Goal: Task Accomplishment & Management: Manage account settings

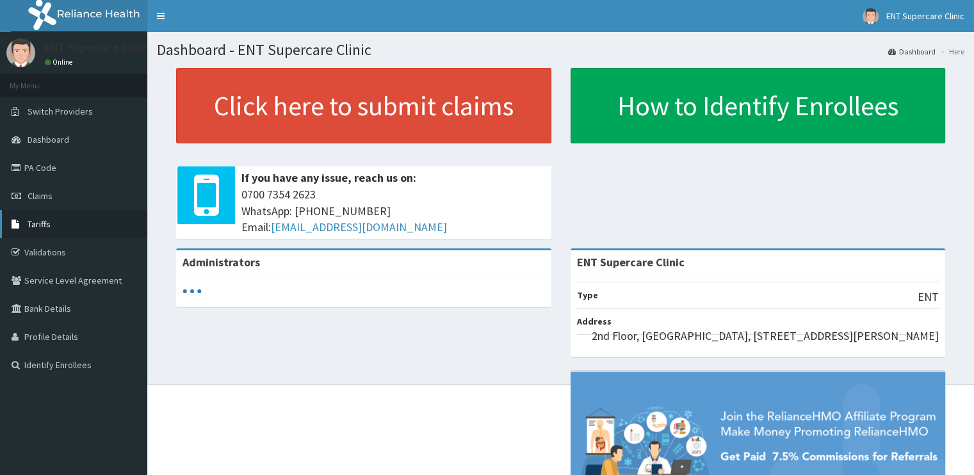
click at [39, 227] on span "Tariffs" at bounding box center [39, 224] width 23 height 12
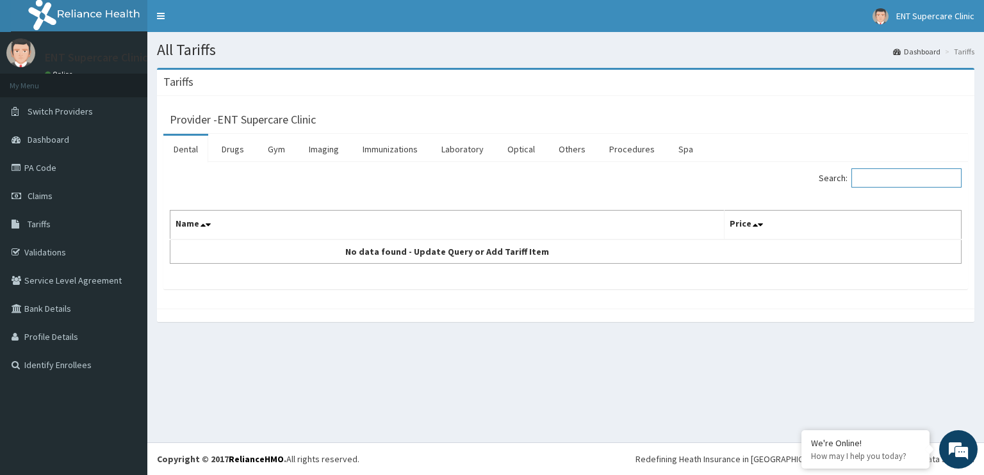
click at [883, 180] on input "Search:" at bounding box center [906, 177] width 110 height 19
click at [232, 158] on link "Drugs" at bounding box center [232, 149] width 43 height 27
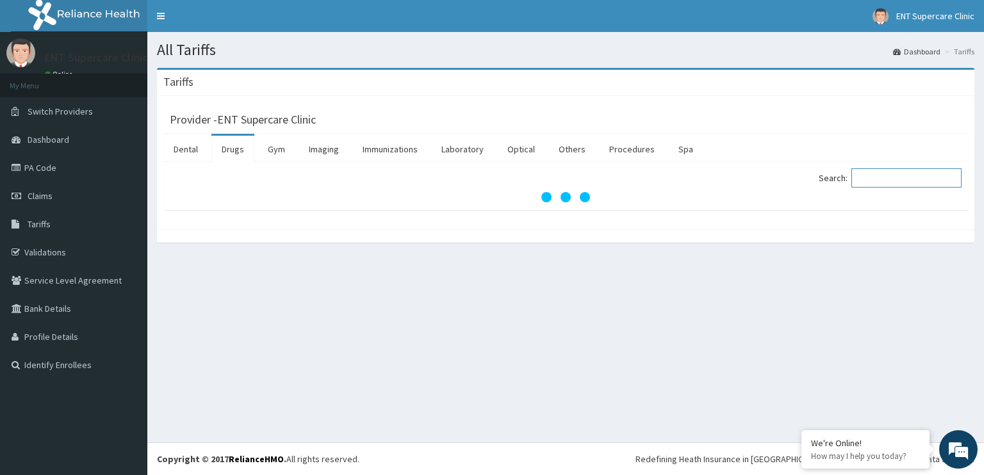
click at [868, 174] on input "Search:" at bounding box center [906, 177] width 110 height 19
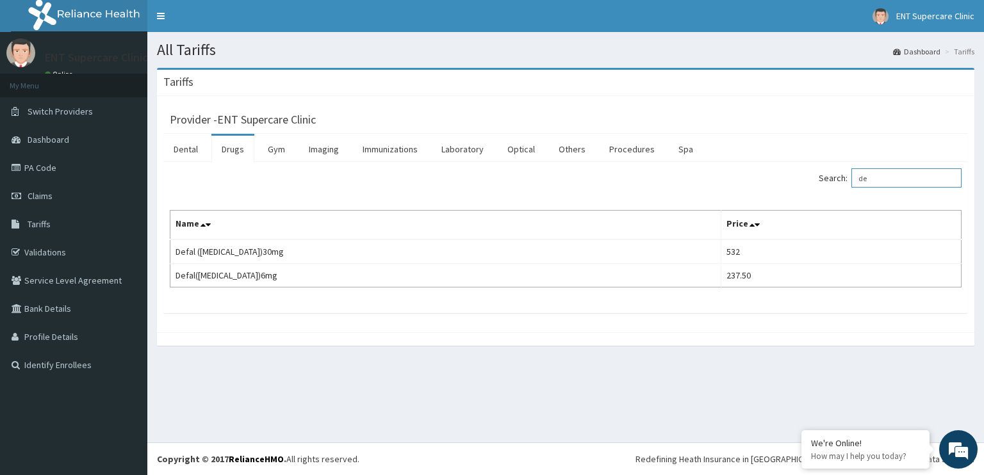
type input "d"
type input "cipro"
click at [617, 153] on link "Procedures" at bounding box center [632, 149] width 66 height 27
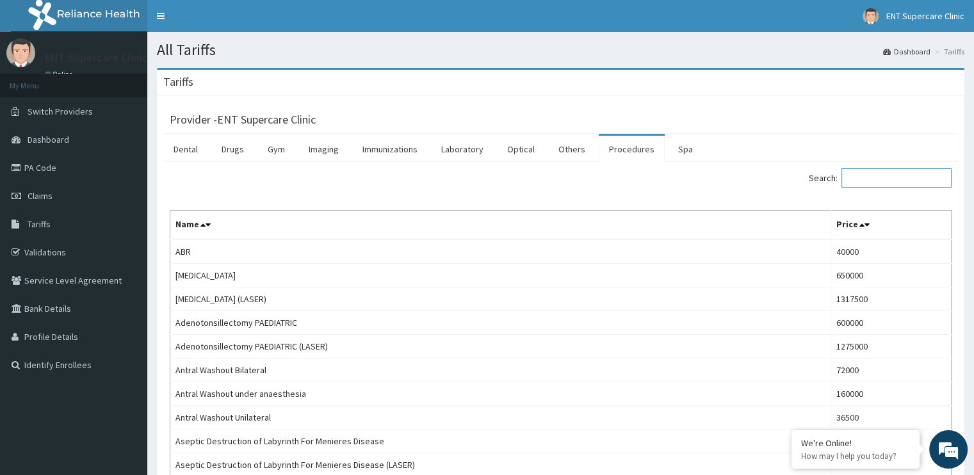
click at [870, 182] on input "Search:" at bounding box center [897, 177] width 110 height 19
type input "caloric"
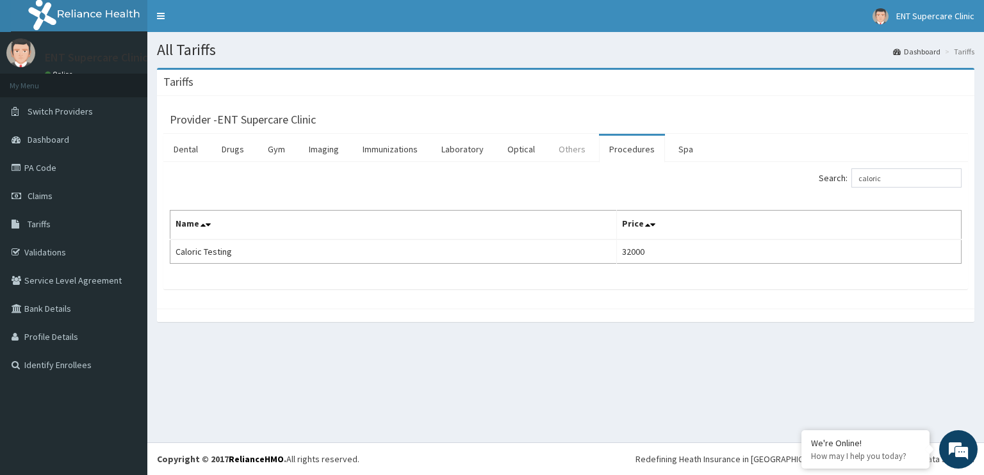
click at [571, 149] on link "Others" at bounding box center [571, 149] width 47 height 27
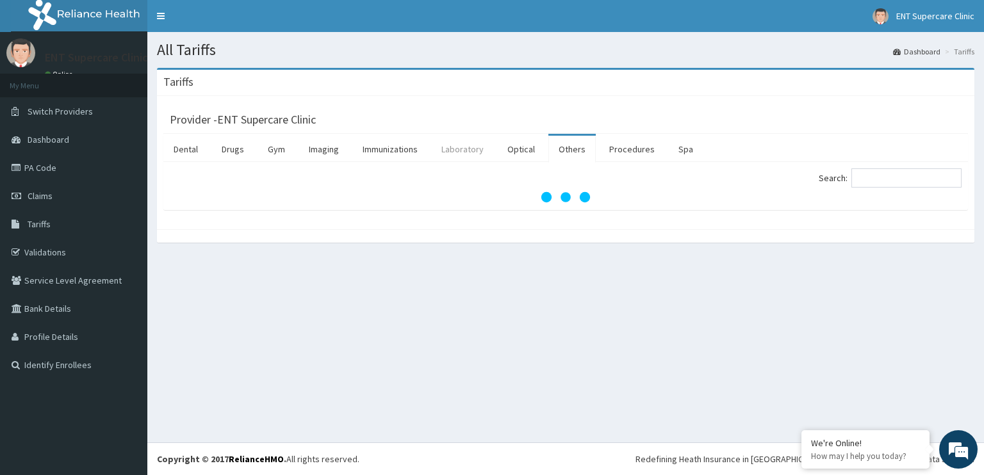
click at [451, 145] on link "Laboratory" at bounding box center [462, 149] width 63 height 27
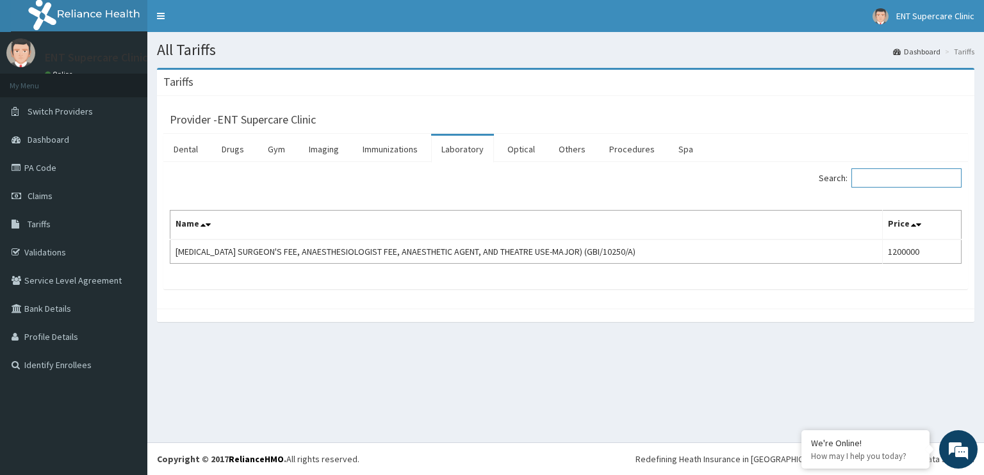
click at [862, 176] on input "Search:" at bounding box center [906, 177] width 110 height 19
type input "f"
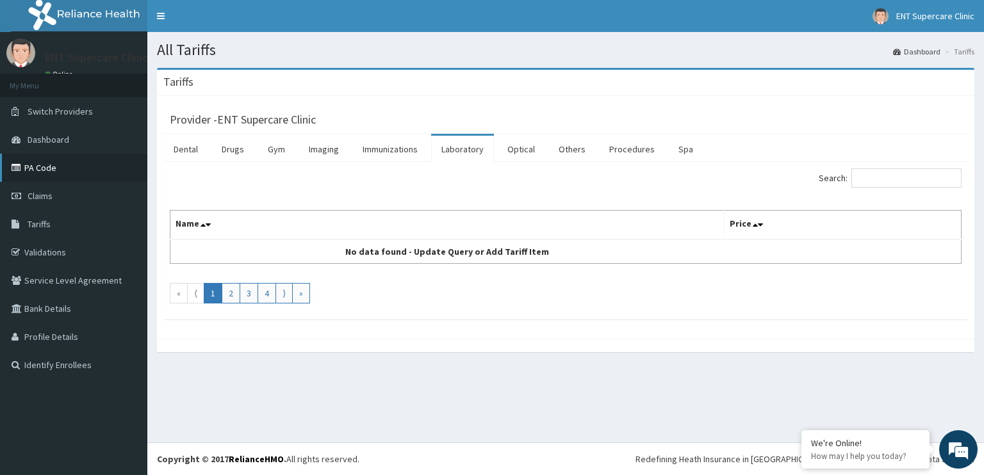
click at [49, 177] on link "PA Code" at bounding box center [73, 168] width 147 height 28
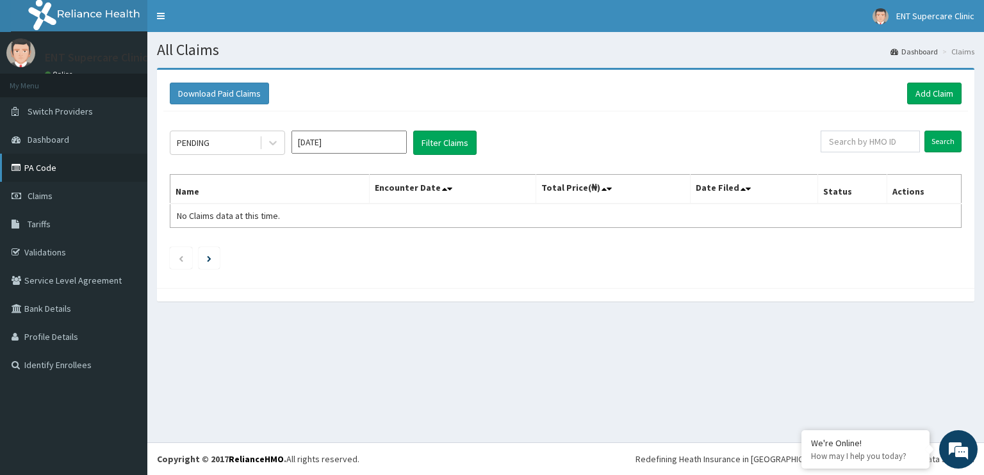
click at [57, 161] on link "PA Code" at bounding box center [73, 168] width 147 height 28
click at [915, 95] on link "Add Claim" at bounding box center [934, 94] width 54 height 22
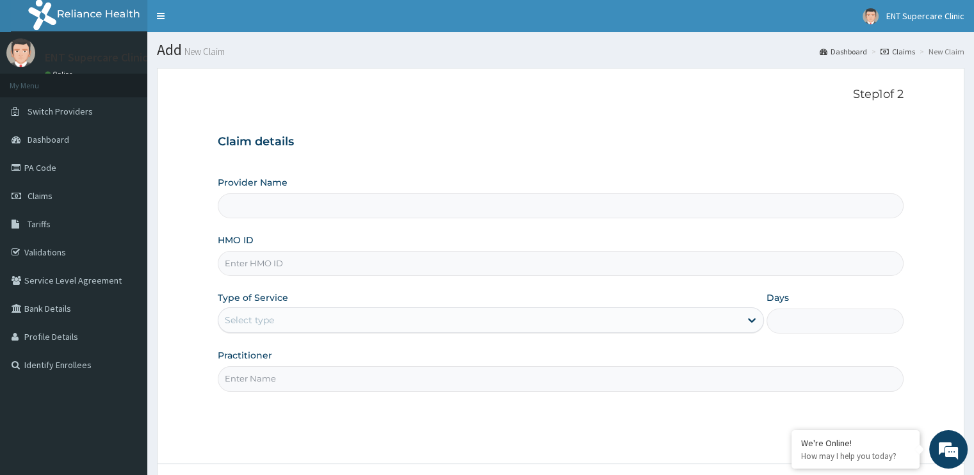
click at [295, 210] on input "Provider Name" at bounding box center [560, 205] width 685 height 25
type input "ENT Supercare Clinic"
click at [288, 260] on input "HMO ID" at bounding box center [560, 263] width 685 height 25
type input "EUA/10002/A"
click at [359, 318] on div "Select type" at bounding box center [479, 320] width 522 height 20
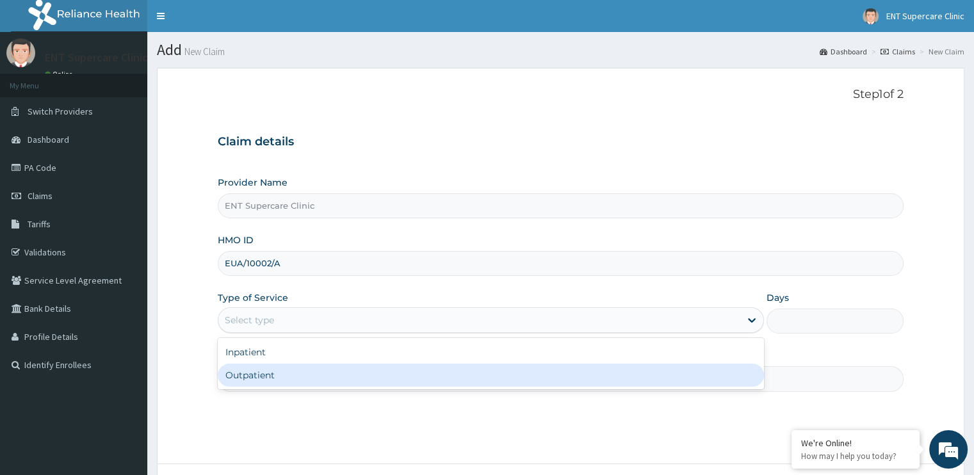
click at [302, 371] on div "Outpatient" at bounding box center [491, 375] width 546 height 23
type input "1"
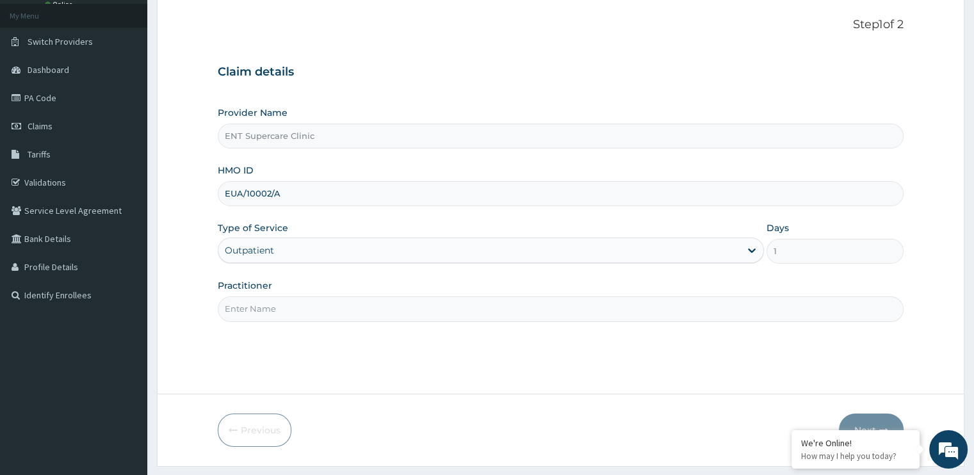
scroll to position [103, 0]
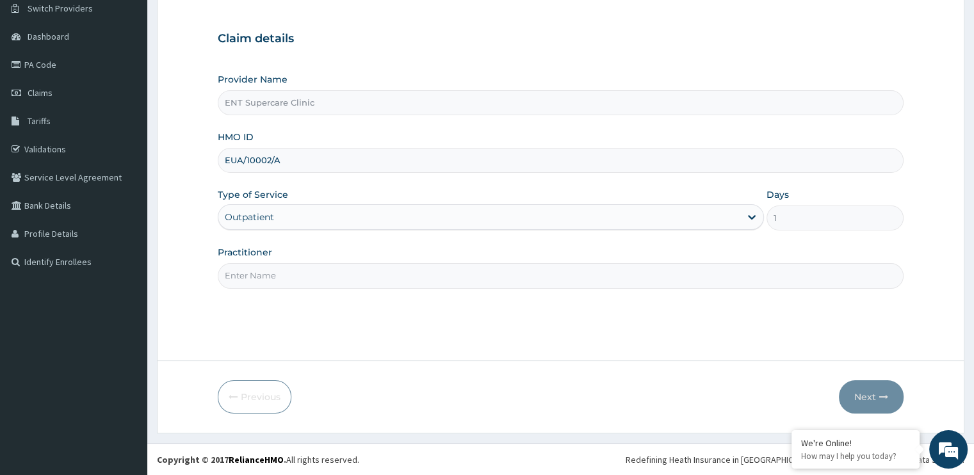
click at [325, 278] on input "Practitioner" at bounding box center [560, 275] width 685 height 25
type input "DR DAVID FOLORUNSO"
click at [870, 393] on button "Next" at bounding box center [871, 396] width 65 height 33
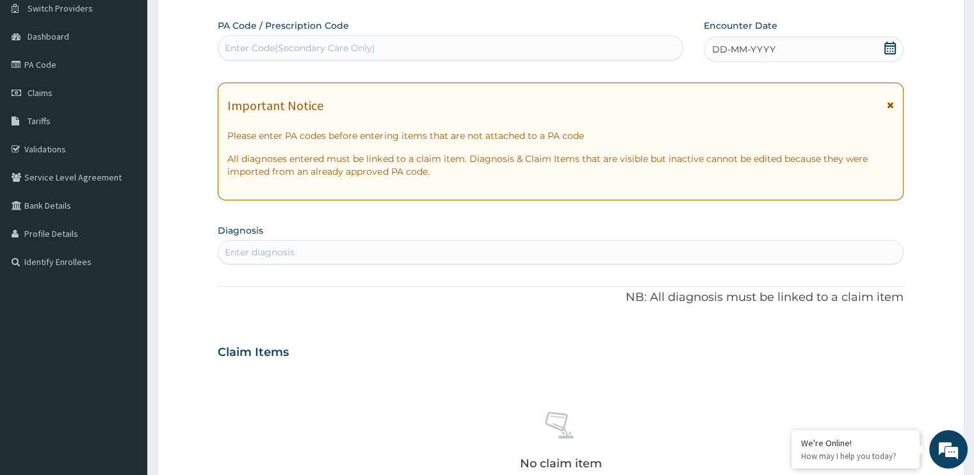
scroll to position [0, 0]
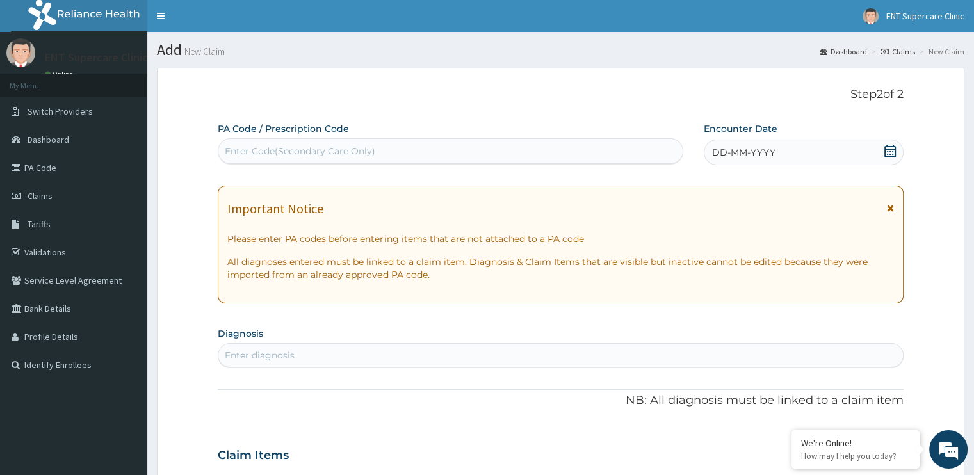
click at [293, 149] on div "Enter Code(Secondary Care Only)" at bounding box center [300, 151] width 150 height 13
drag, startPoint x: 279, startPoint y: 149, endPoint x: 560, endPoint y: 299, distance: 318.0
click at [560, 299] on div "Important Notice Please enter PA codes before entering items that are not attac…" at bounding box center [560, 245] width 685 height 118
click at [366, 357] on div "Enter diagnosis" at bounding box center [560, 355] width 684 height 20
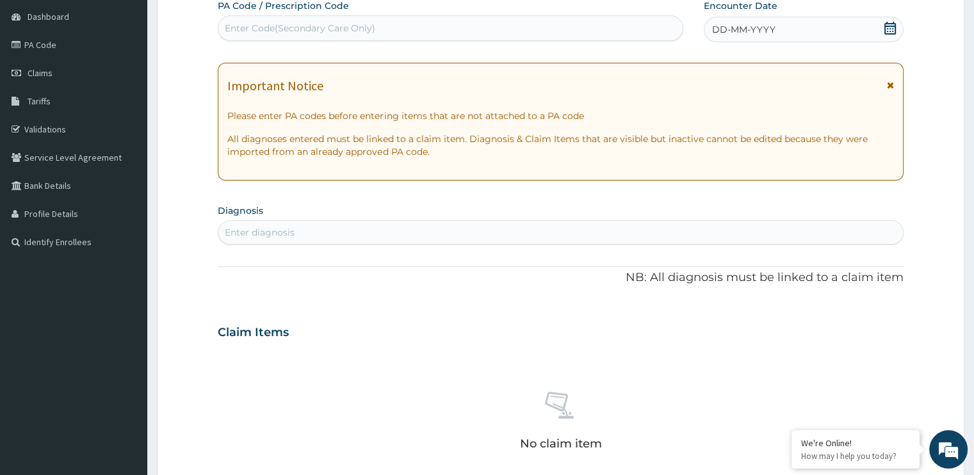
scroll to position [443, 0]
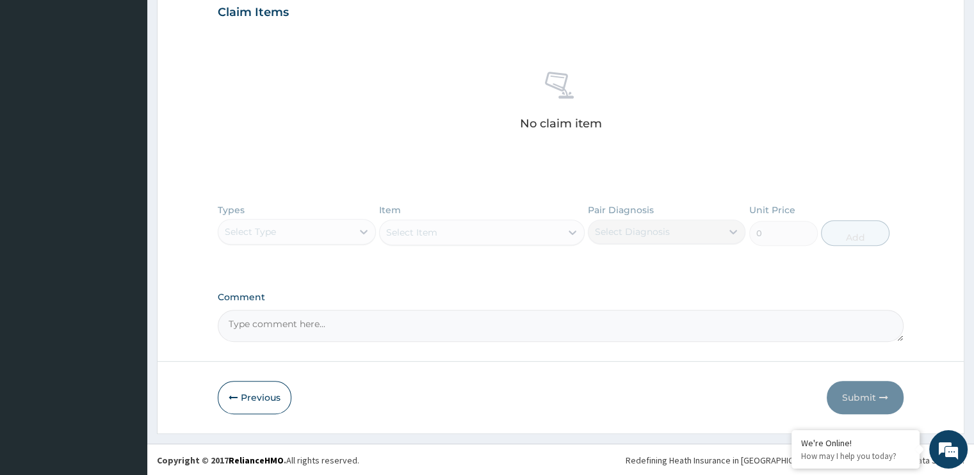
click at [248, 222] on div "Types Select Type Item Select Item Pair Diagnosis Select Diagnosis Unit Price 0…" at bounding box center [560, 234] width 685 height 74
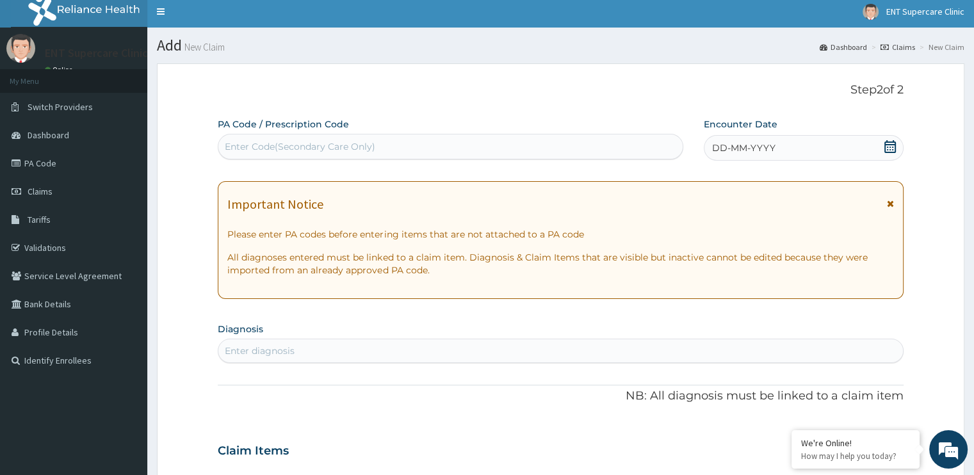
scroll to position [0, 0]
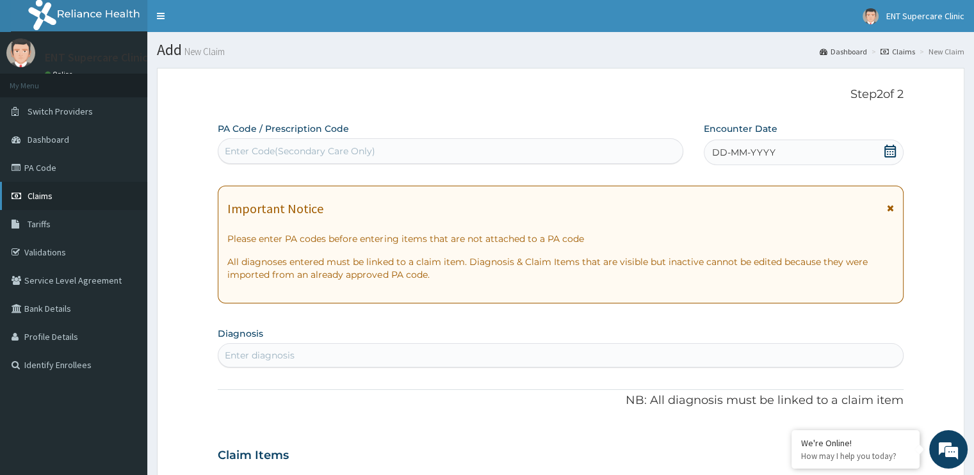
click at [22, 193] on icon at bounding box center [18, 195] width 13 height 9
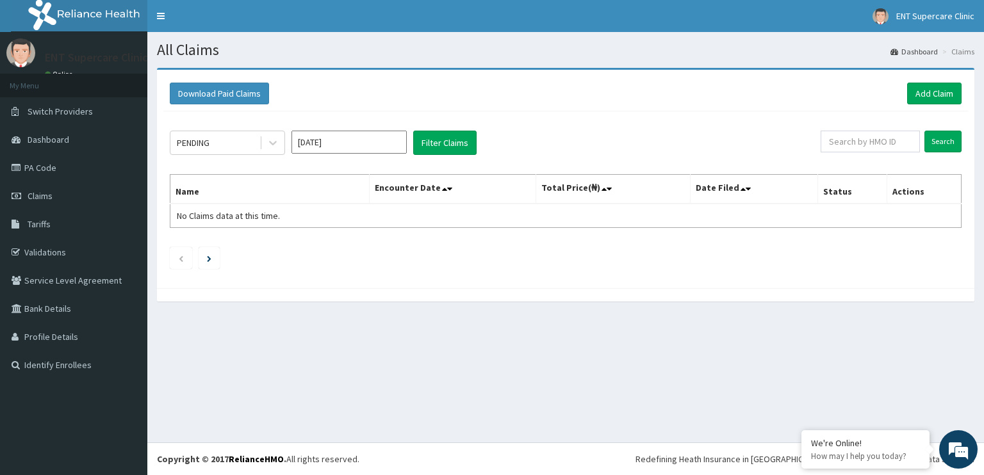
click at [305, 149] on input "Aug 2025" at bounding box center [348, 142] width 115 height 23
click at [316, 249] on div "Jul" at bounding box center [311, 248] width 26 height 24
type input "Jul 2025"
click at [443, 138] on button "Filter Claims" at bounding box center [444, 143] width 63 height 24
click at [433, 134] on button "Filter Claims" at bounding box center [444, 143] width 63 height 24
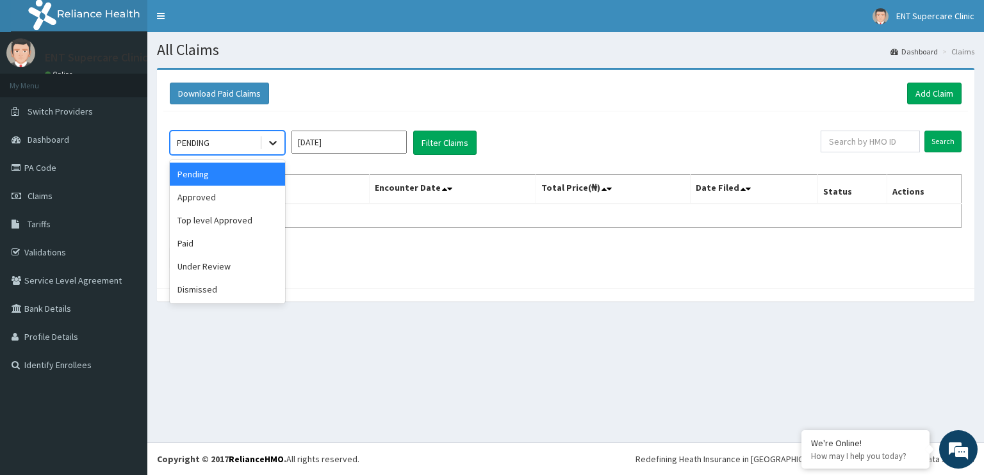
click at [275, 145] on icon at bounding box center [272, 142] width 13 height 13
click at [222, 202] on div "Approved" at bounding box center [227, 197] width 115 height 23
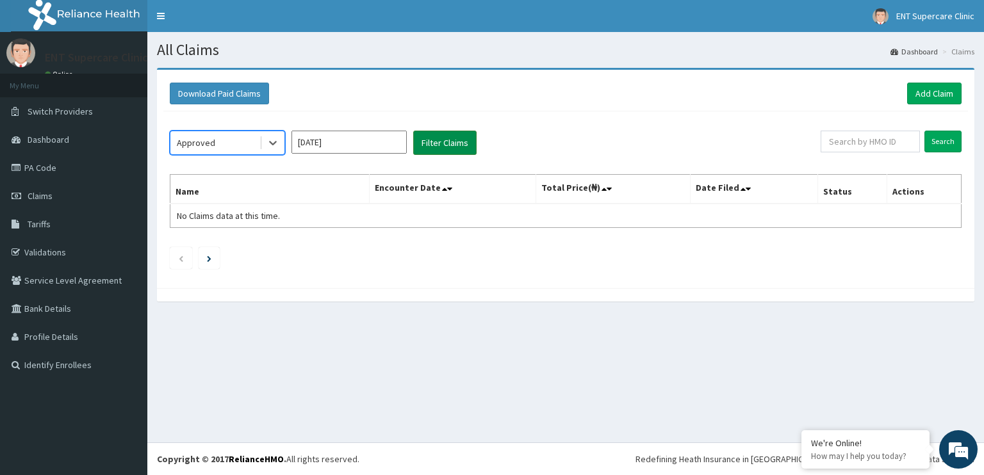
click at [434, 137] on button "Filter Claims" at bounding box center [444, 143] width 63 height 24
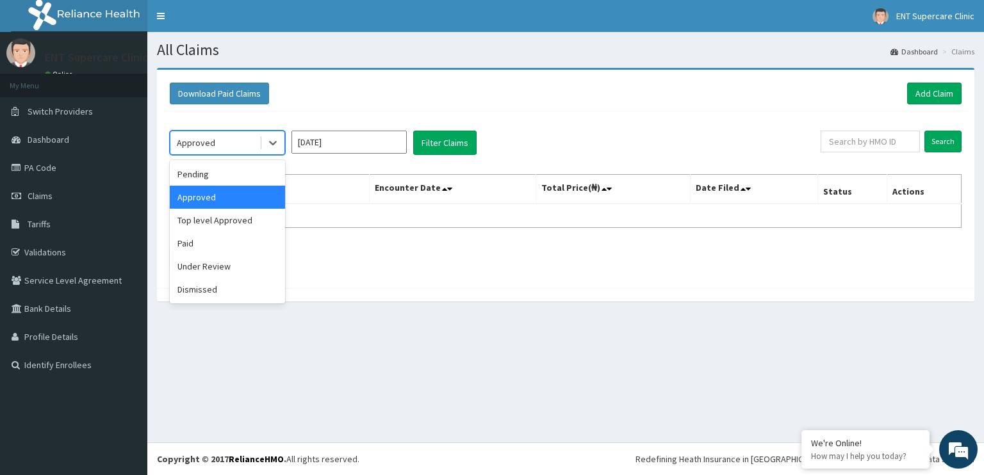
click at [225, 145] on div "Approved" at bounding box center [214, 143] width 89 height 20
click at [187, 259] on div "Under Review" at bounding box center [227, 266] width 115 height 23
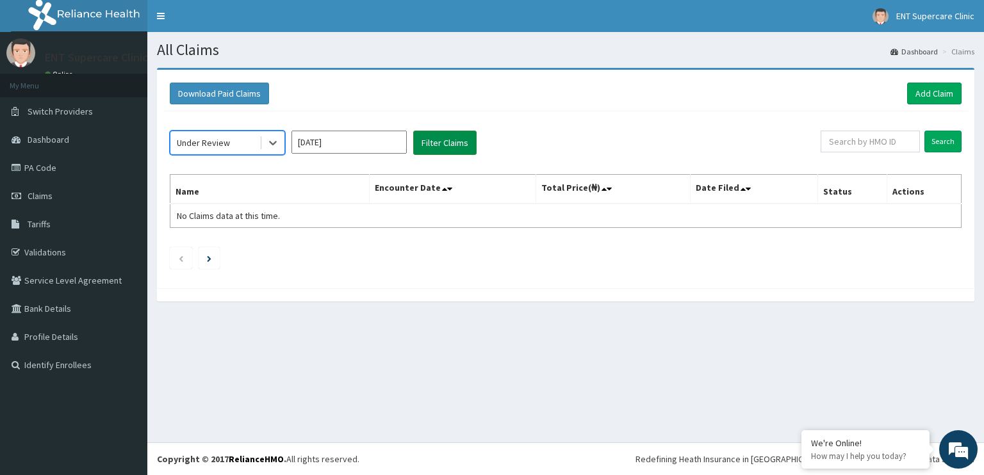
click at [438, 147] on button "Filter Claims" at bounding box center [444, 143] width 63 height 24
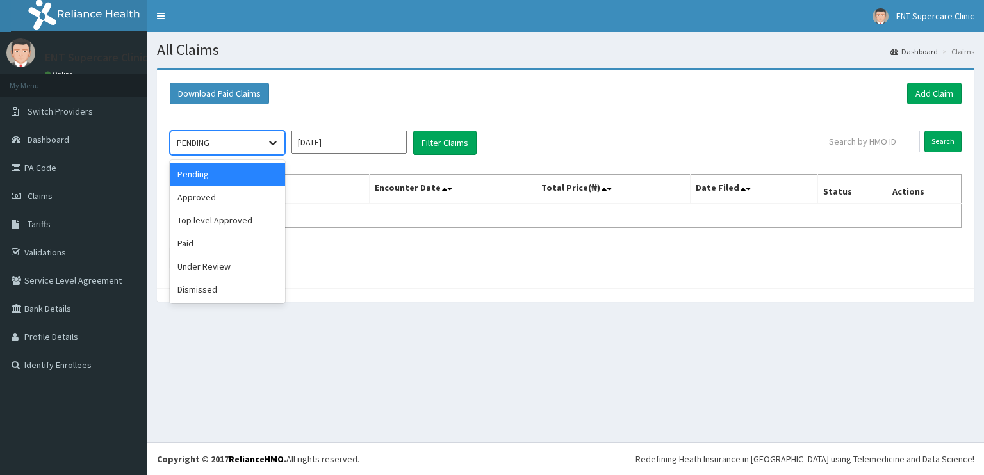
click at [270, 135] on div at bounding box center [272, 142] width 23 height 23
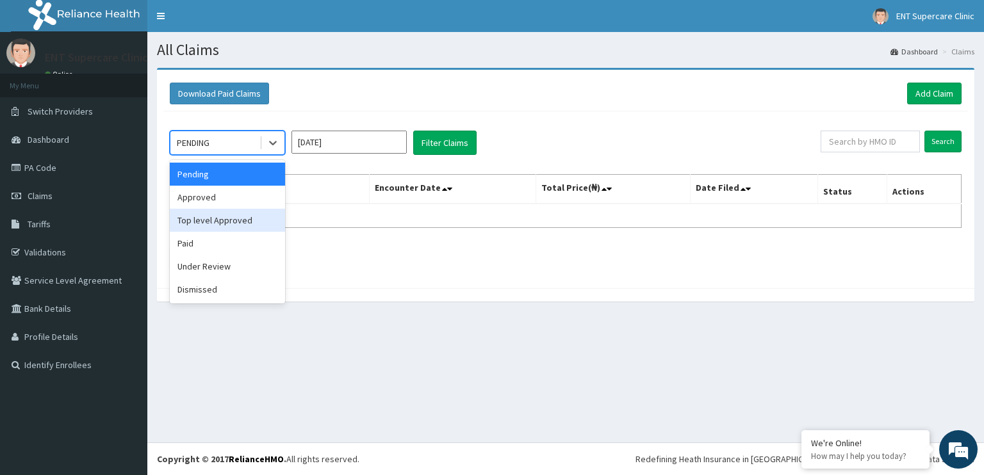
click at [217, 225] on div "Top level Approved" at bounding box center [227, 220] width 115 height 23
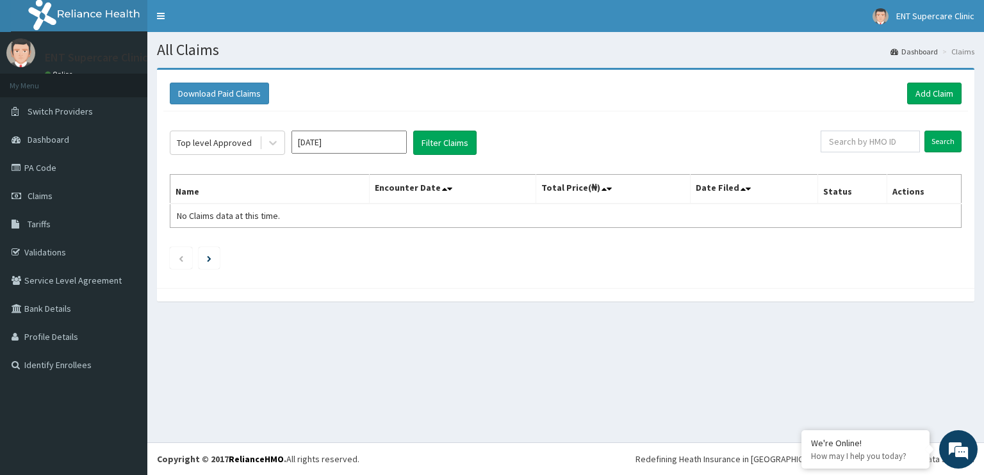
click at [312, 156] on div "Top level Approved [DATE] Filter Claims Search Name Encounter Date Total Price(…" at bounding box center [565, 196] width 804 height 170
click at [320, 143] on input "[DATE]" at bounding box center [348, 142] width 115 height 23
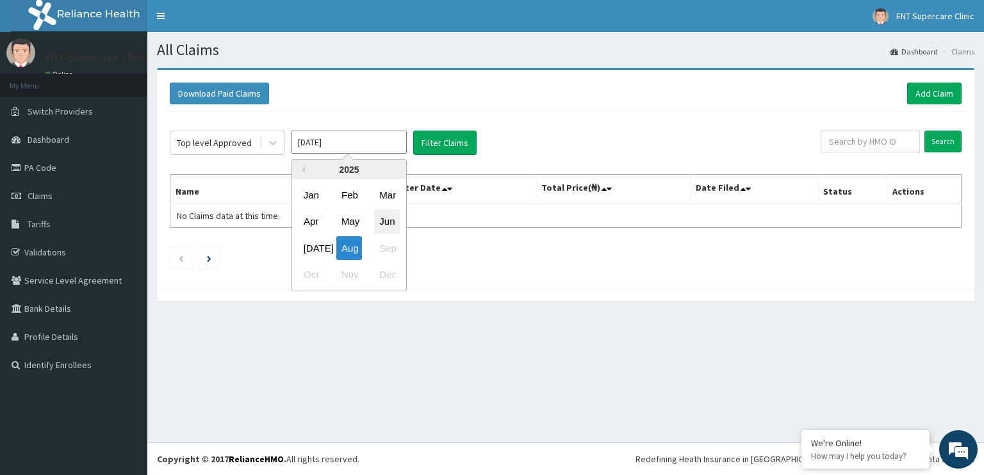
click at [382, 219] on div "Jun" at bounding box center [387, 222] width 26 height 24
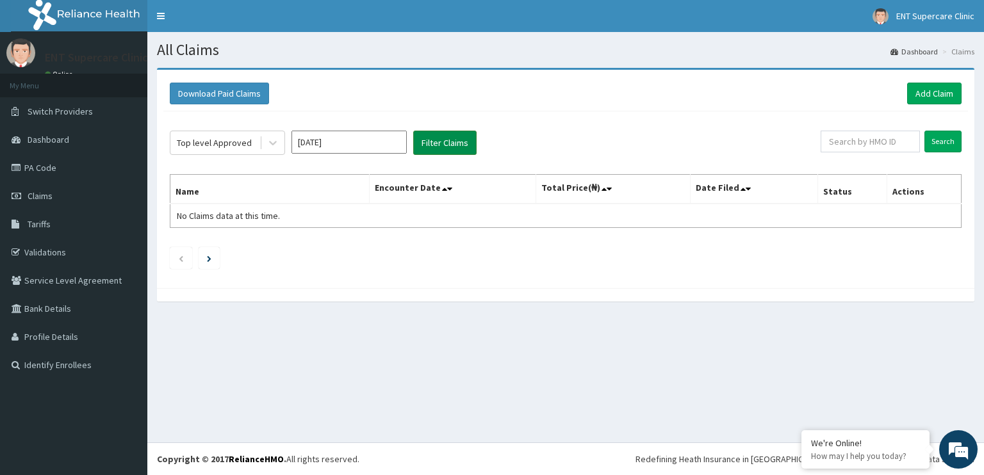
click at [435, 134] on button "Filter Claims" at bounding box center [444, 143] width 63 height 24
click at [435, 138] on button "Filter Claims" at bounding box center [444, 143] width 63 height 24
click at [438, 133] on button "Filter Claims" at bounding box center [444, 143] width 63 height 24
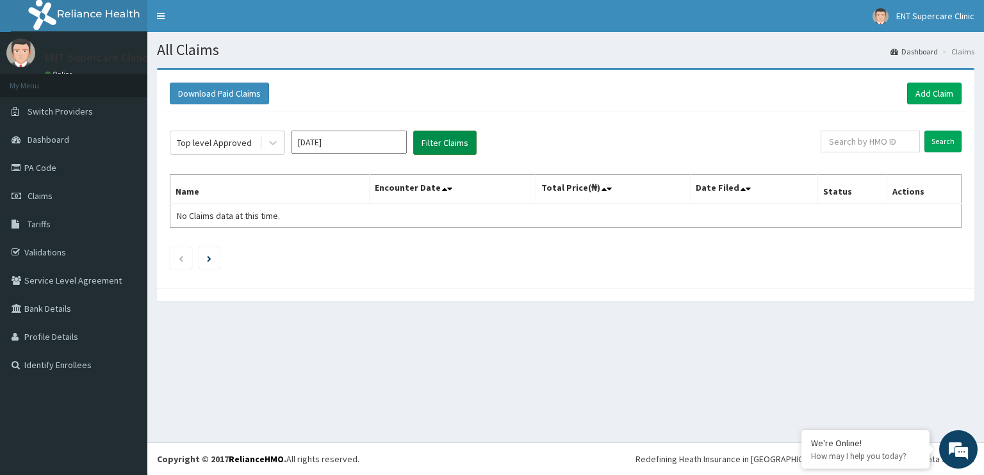
click at [438, 133] on button "Filter Claims" at bounding box center [444, 143] width 63 height 24
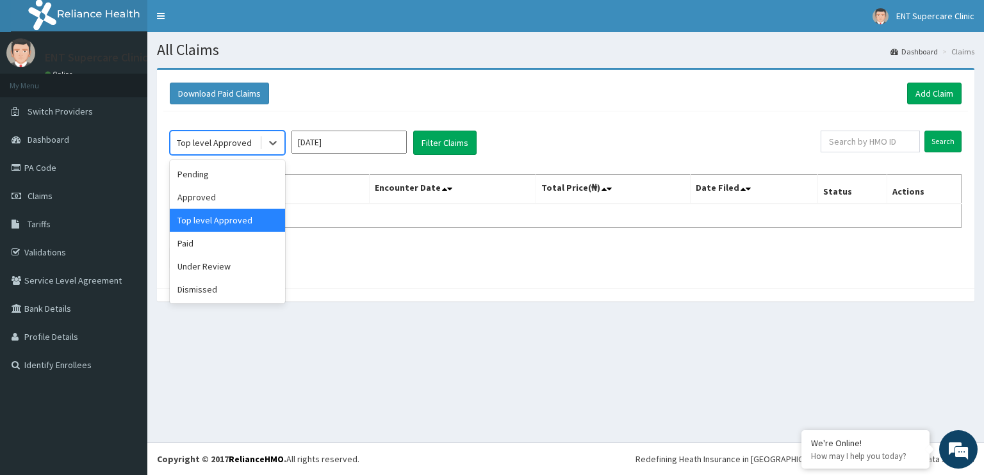
click at [246, 142] on div "Top level Approved" at bounding box center [214, 142] width 75 height 13
click at [182, 174] on div "Pending" at bounding box center [227, 174] width 115 height 23
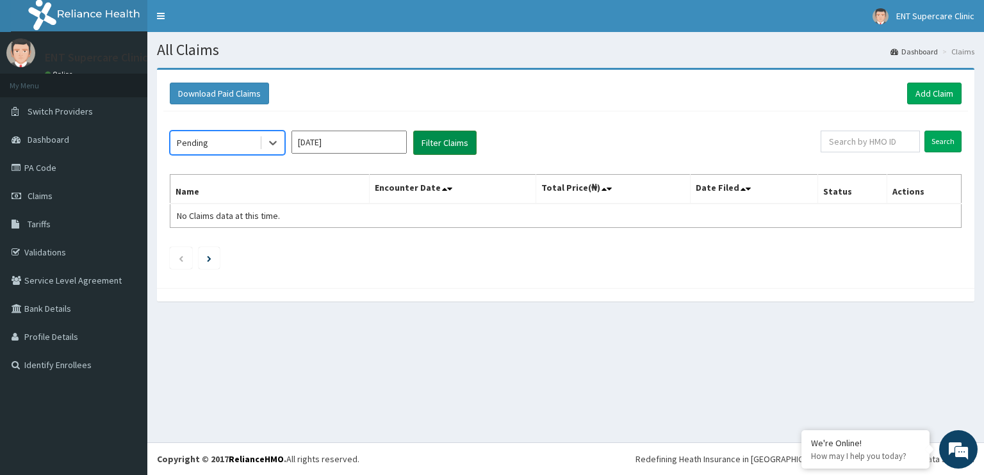
click at [439, 145] on button "Filter Claims" at bounding box center [444, 143] width 63 height 24
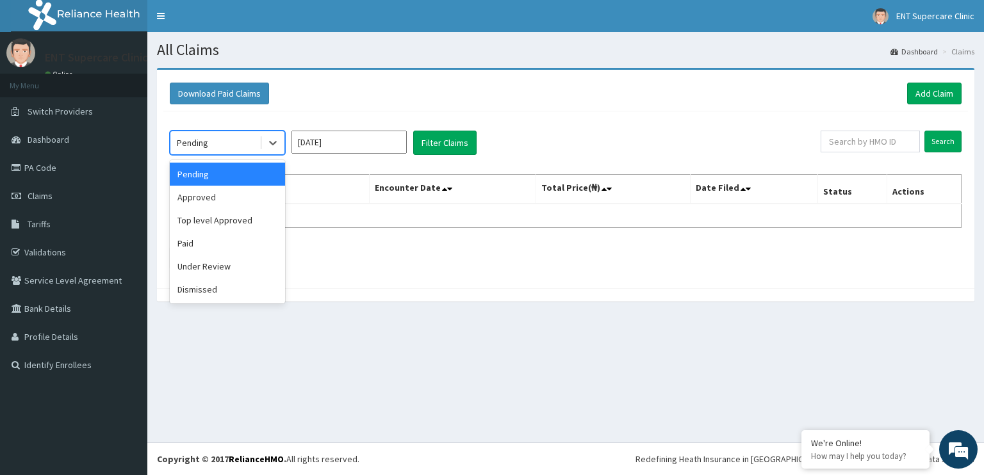
click at [247, 142] on div "Pending" at bounding box center [214, 143] width 89 height 20
click at [210, 195] on div "Approved" at bounding box center [227, 197] width 115 height 23
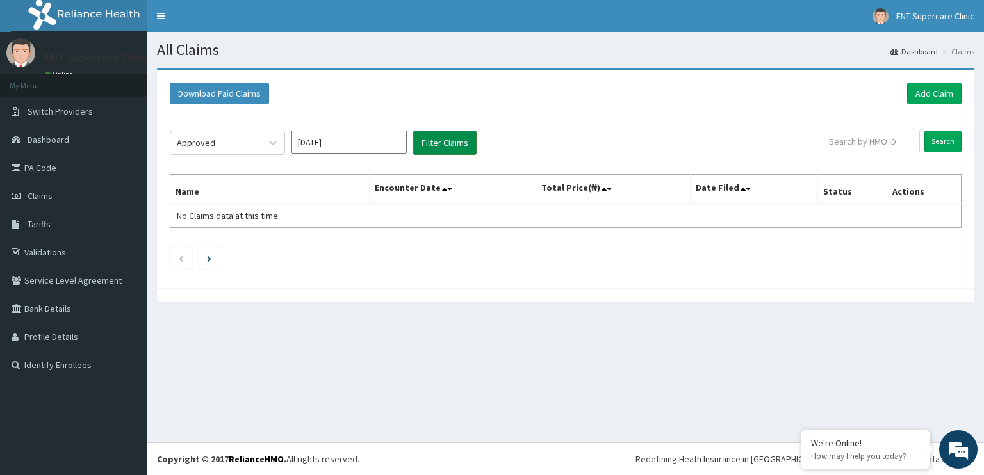
click at [418, 142] on button "Filter Claims" at bounding box center [444, 143] width 63 height 24
click at [428, 145] on button "Filter Claims" at bounding box center [444, 143] width 63 height 24
click at [430, 143] on button "Filter Claims" at bounding box center [444, 143] width 63 height 24
click at [430, 142] on button "Filter Claims" at bounding box center [444, 143] width 63 height 24
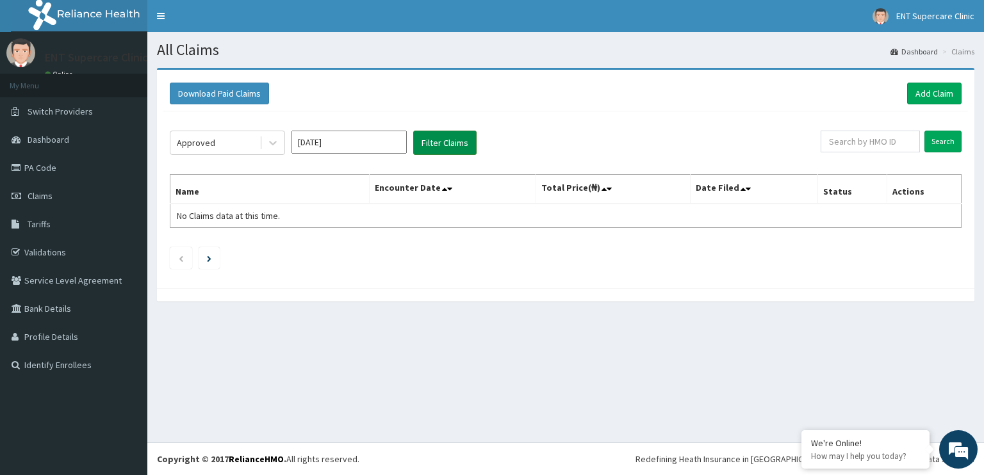
click at [430, 142] on button "Filter Claims" at bounding box center [444, 143] width 63 height 24
drag, startPoint x: 555, startPoint y: 279, endPoint x: 520, endPoint y: 281, distance: 35.3
click at [236, 142] on div "Approved" at bounding box center [214, 143] width 89 height 20
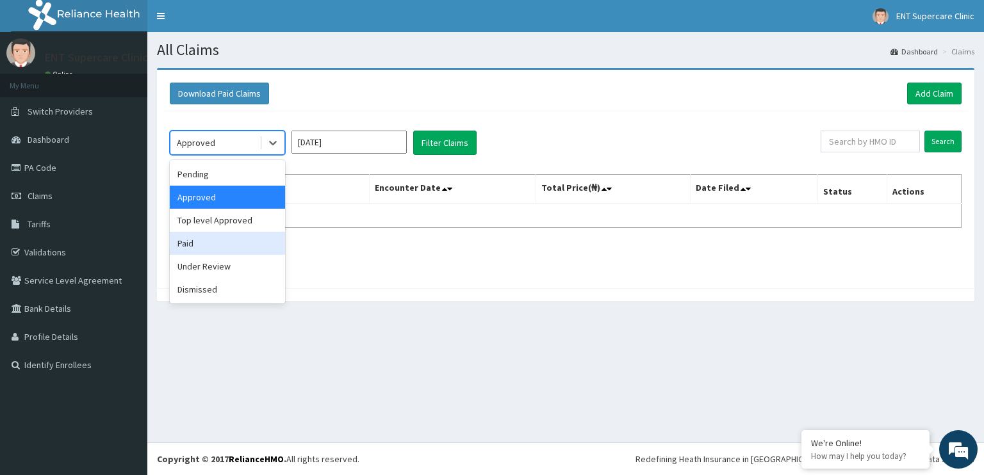
drag, startPoint x: 196, startPoint y: 245, endPoint x: 207, endPoint y: 233, distance: 16.8
click at [196, 245] on div "Paid" at bounding box center [227, 243] width 115 height 23
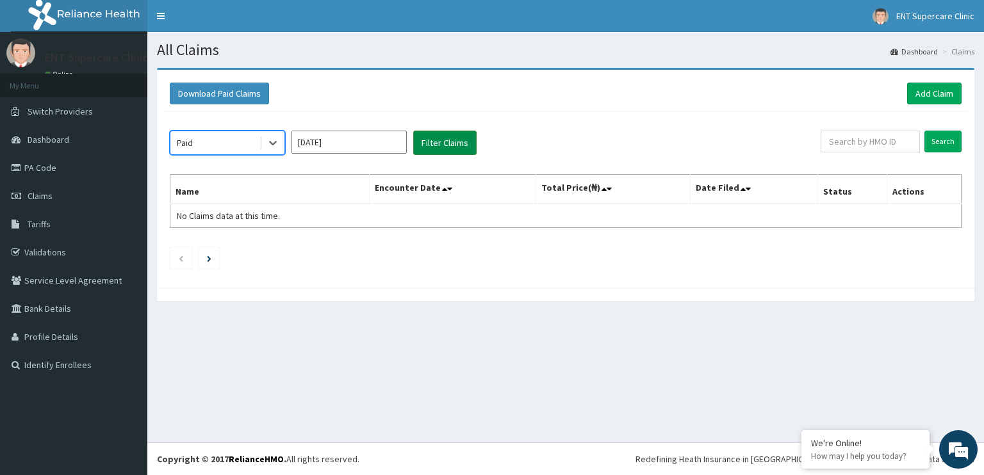
click at [443, 142] on button "Filter Claims" at bounding box center [444, 143] width 63 height 24
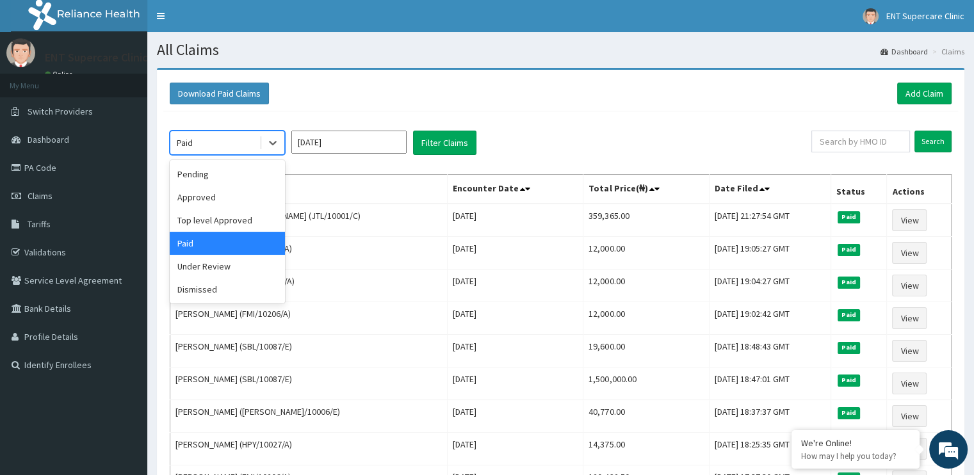
click at [259, 139] on div "Paid" at bounding box center [214, 143] width 89 height 20
click at [202, 172] on div "Pending" at bounding box center [227, 174] width 115 height 23
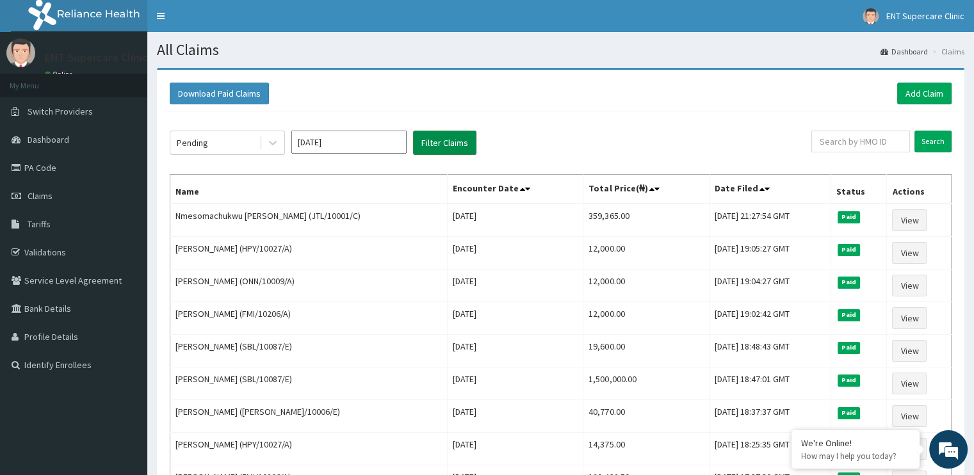
click at [423, 142] on button "Filter Claims" at bounding box center [444, 143] width 63 height 24
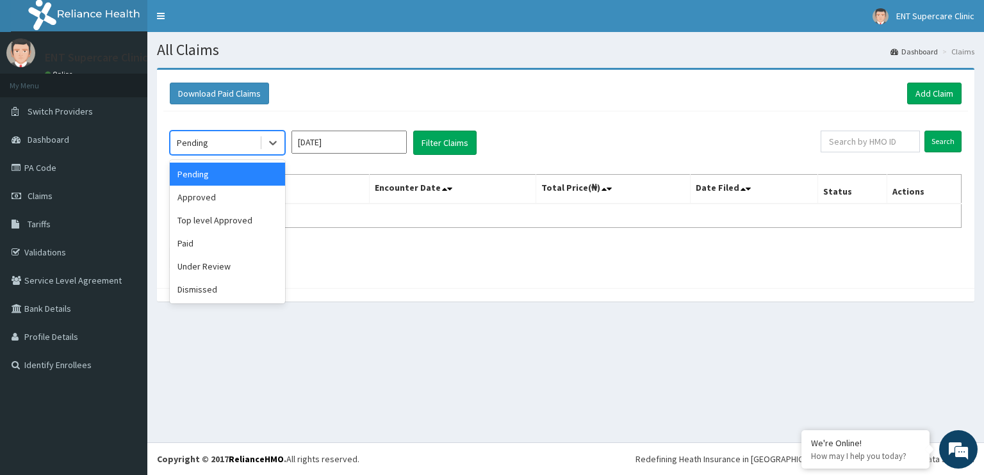
click at [245, 143] on div "Pending" at bounding box center [214, 143] width 89 height 20
drag, startPoint x: 190, startPoint y: 265, endPoint x: 210, endPoint y: 248, distance: 26.8
click at [190, 263] on div "Under Review" at bounding box center [227, 266] width 115 height 23
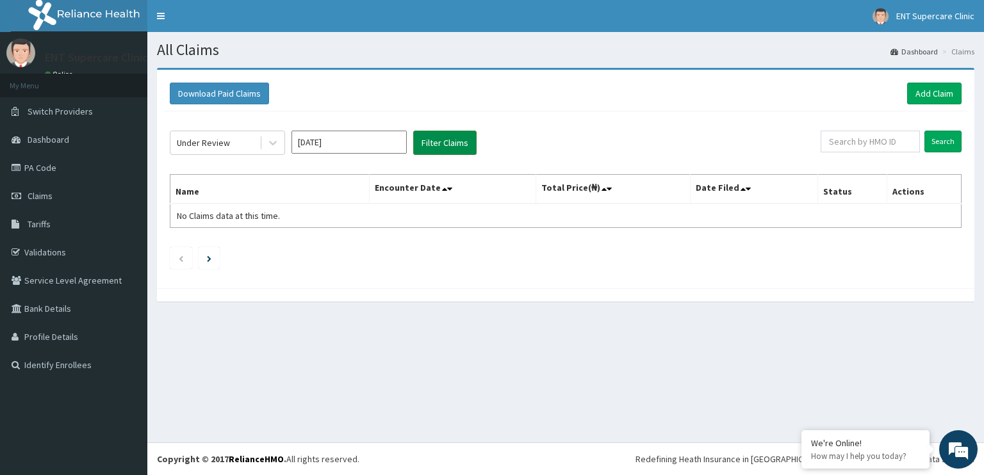
click at [445, 143] on button "Filter Claims" at bounding box center [444, 143] width 63 height 24
click at [434, 138] on button "Filter Claims" at bounding box center [444, 143] width 63 height 24
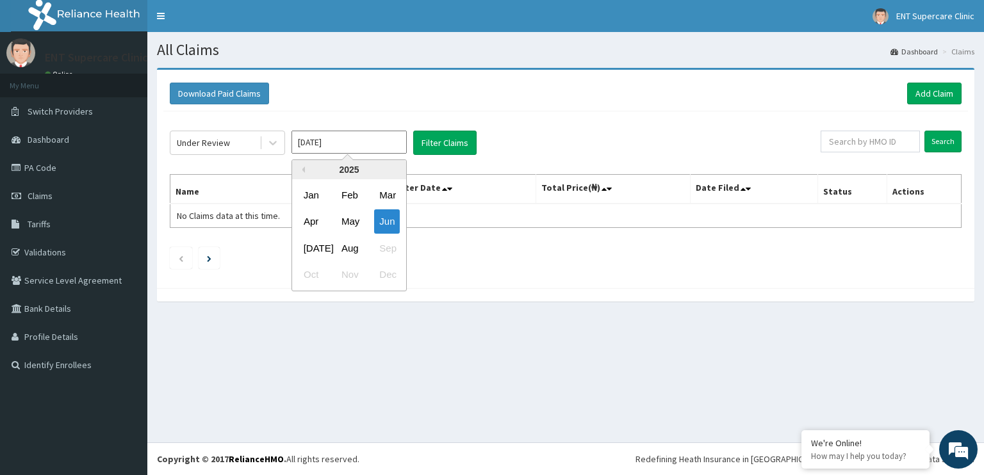
click at [380, 143] on input "Jun 2025" at bounding box center [348, 142] width 115 height 23
click at [320, 251] on div "[DATE]" at bounding box center [311, 248] width 26 height 24
type input "[DATE]"
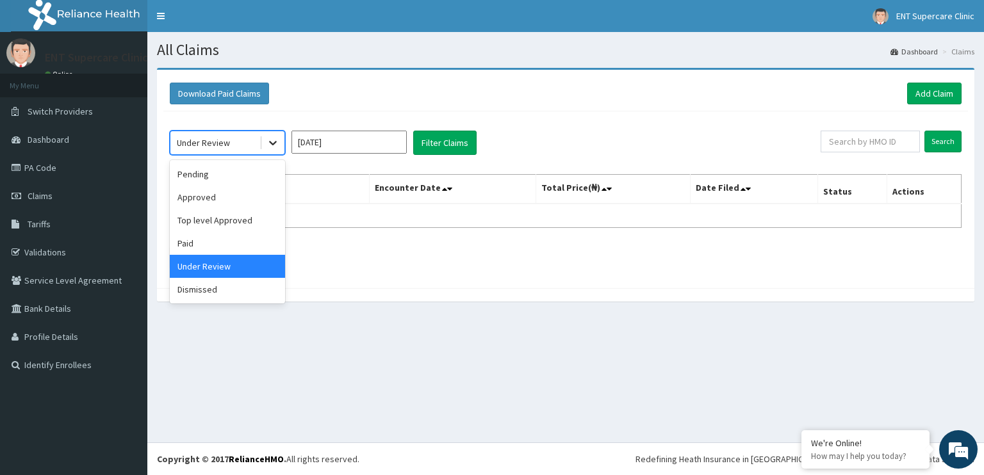
click at [274, 143] on icon at bounding box center [273, 144] width 8 height 4
click at [199, 198] on div "Approved" at bounding box center [227, 197] width 115 height 23
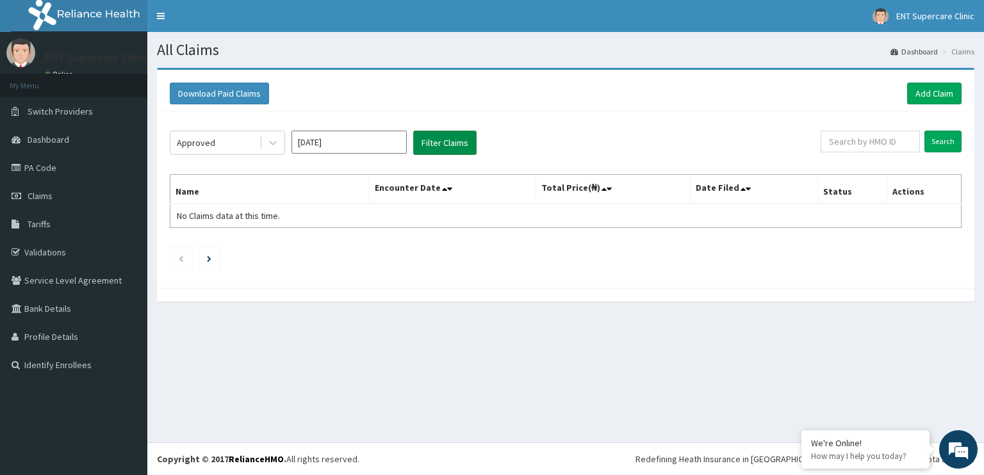
click at [455, 147] on button "Filter Claims" at bounding box center [444, 143] width 63 height 24
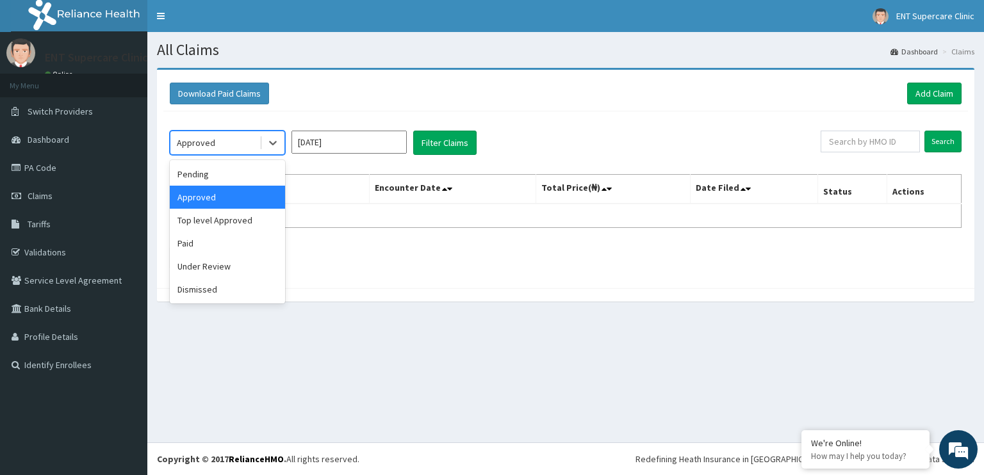
click at [261, 145] on span at bounding box center [261, 142] width 1 height 13
click at [190, 237] on div "Paid" at bounding box center [227, 243] width 115 height 23
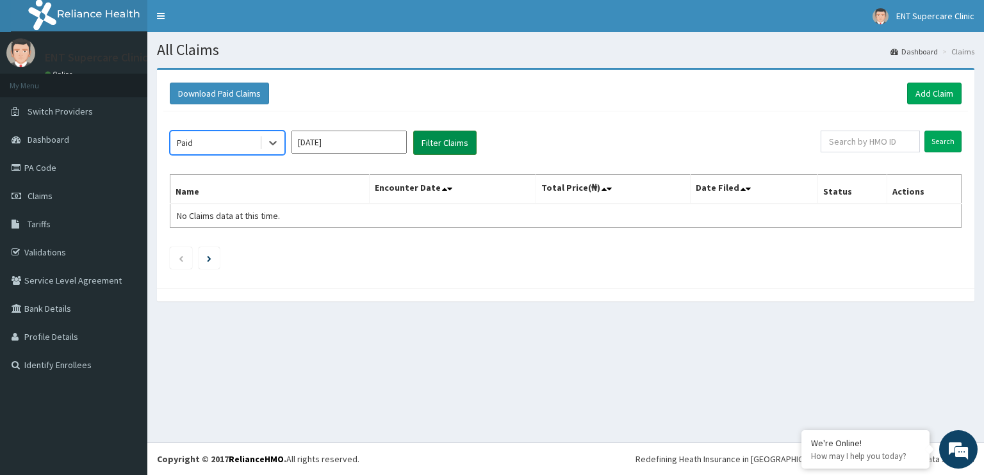
click at [448, 142] on button "Filter Claims" at bounding box center [444, 143] width 63 height 24
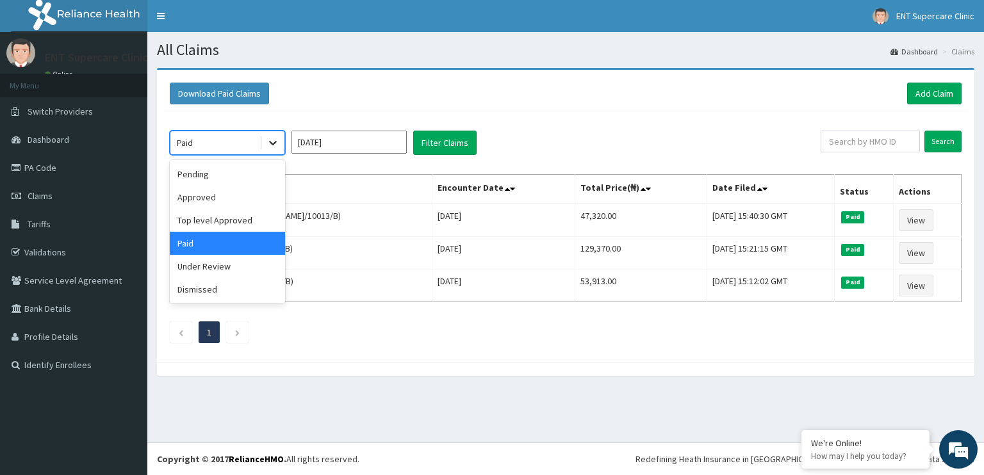
click at [274, 145] on icon at bounding box center [272, 142] width 13 height 13
click at [207, 168] on div "Pending" at bounding box center [227, 174] width 115 height 23
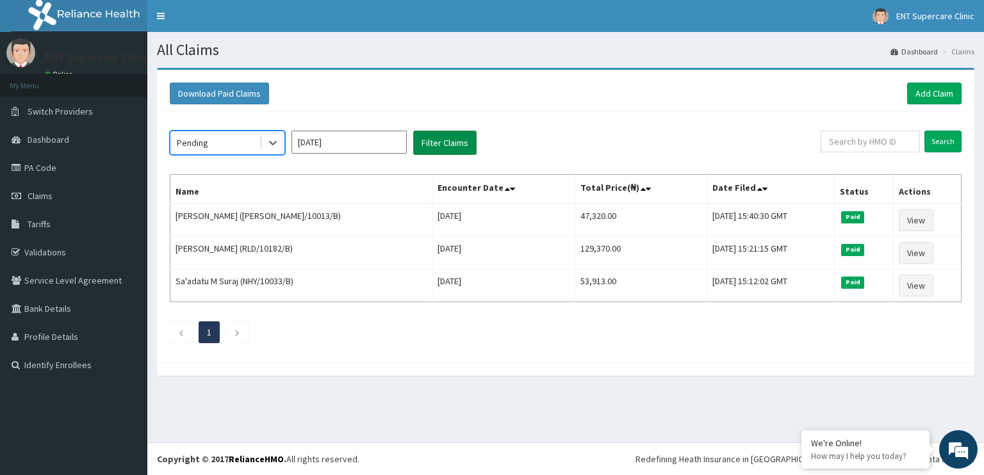
click at [459, 134] on button "Filter Claims" at bounding box center [444, 143] width 63 height 24
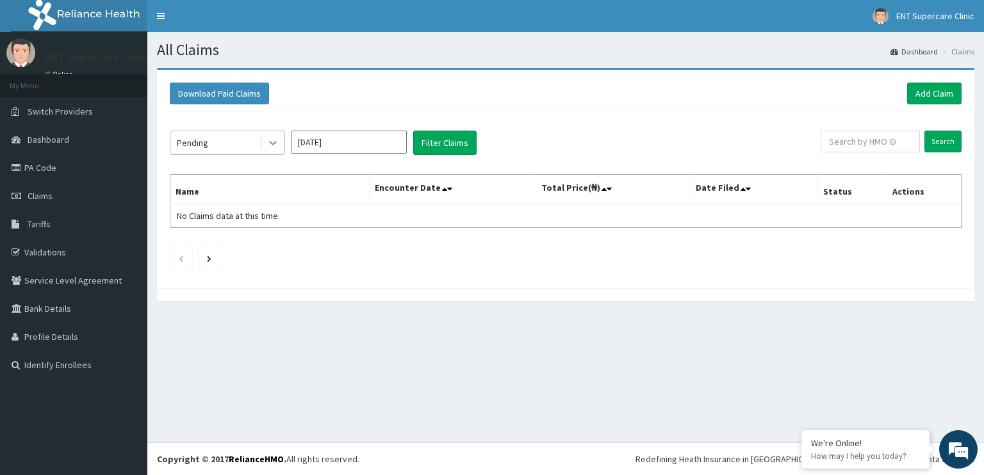
click at [268, 143] on icon at bounding box center [272, 142] width 13 height 13
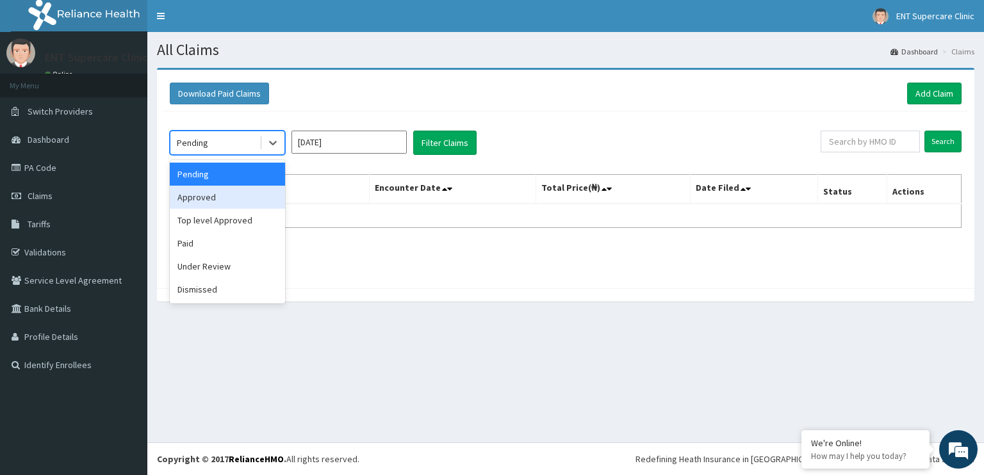
click at [205, 196] on div "Approved" at bounding box center [227, 197] width 115 height 23
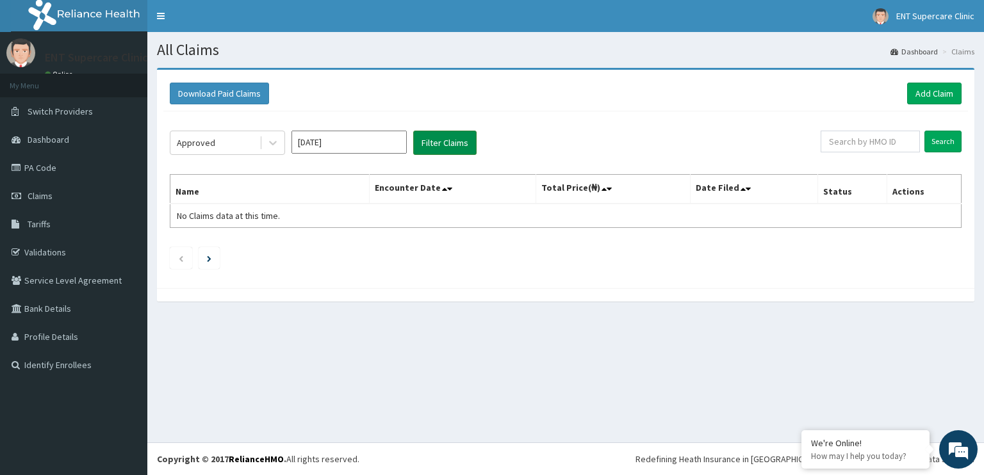
click at [457, 140] on button "Filter Claims" at bounding box center [444, 143] width 63 height 24
click at [441, 133] on button "Filter Claims" at bounding box center [444, 143] width 63 height 24
click at [438, 136] on button "Filter Claims" at bounding box center [444, 143] width 63 height 24
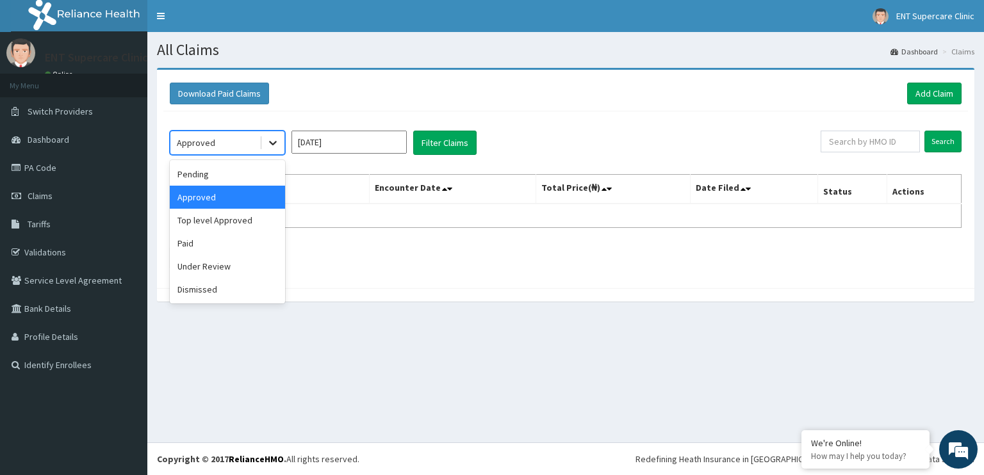
click at [267, 138] on icon at bounding box center [272, 142] width 13 height 13
click at [199, 240] on div "Paid" at bounding box center [227, 243] width 115 height 23
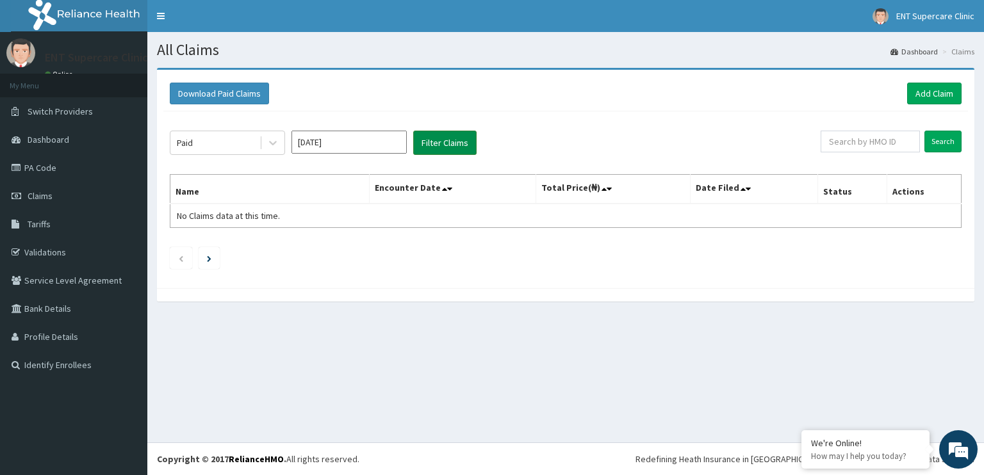
click at [428, 144] on button "Filter Claims" at bounding box center [444, 143] width 63 height 24
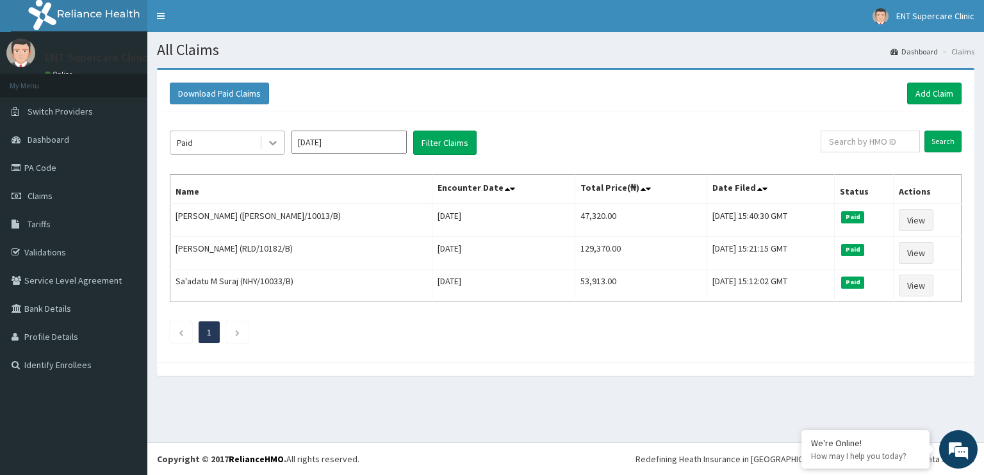
click at [266, 144] on icon at bounding box center [272, 142] width 13 height 13
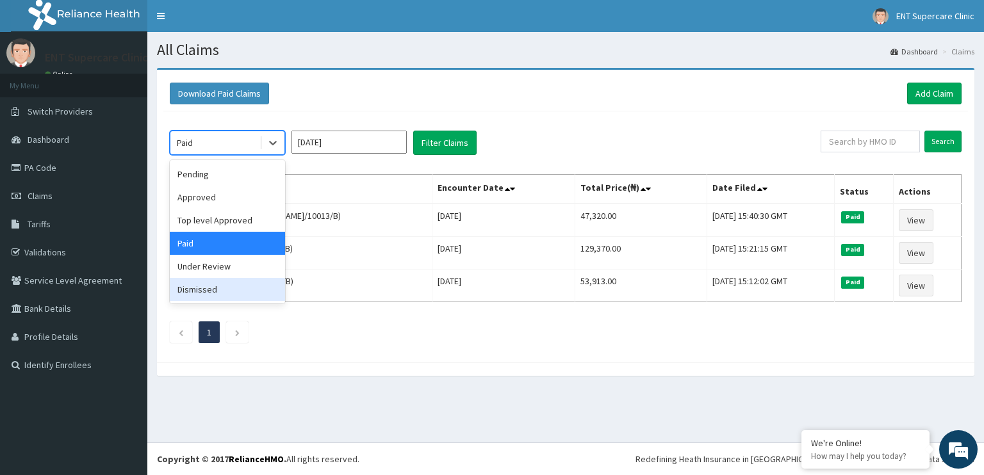
click at [201, 293] on div "Dismissed" at bounding box center [227, 289] width 115 height 23
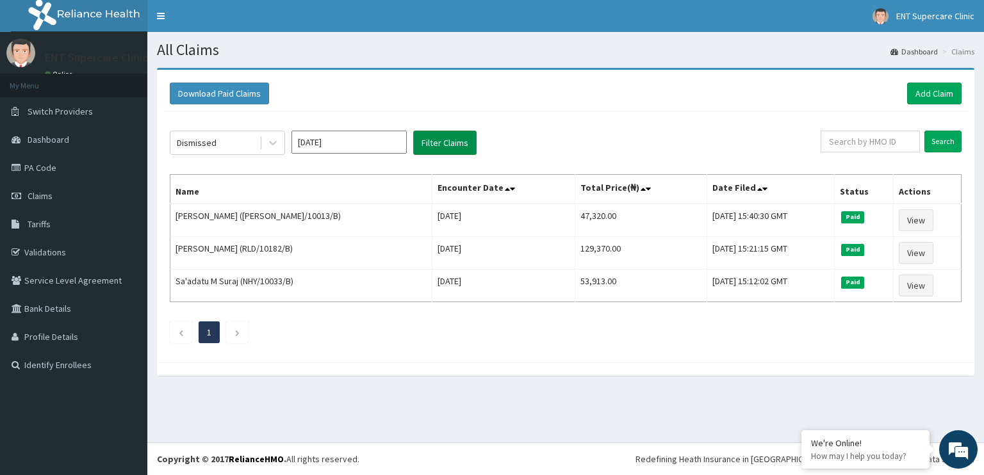
click at [438, 135] on button "Filter Claims" at bounding box center [444, 143] width 63 height 24
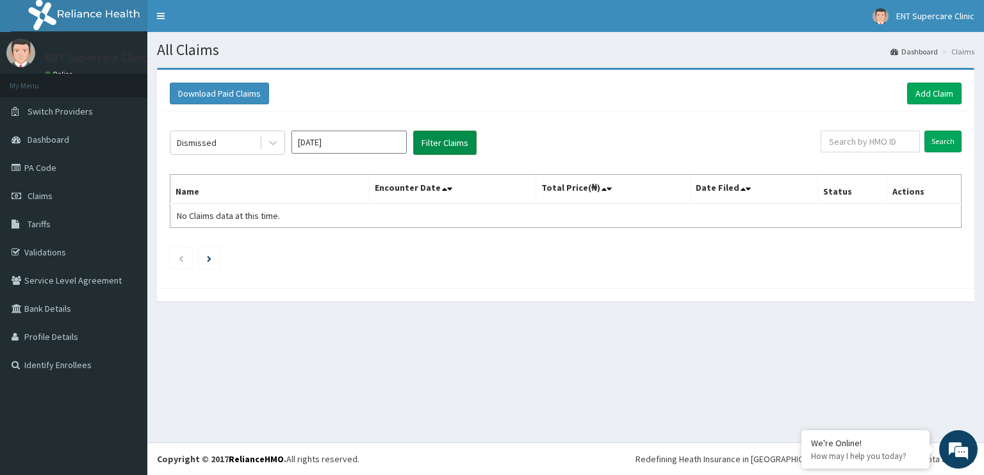
click at [435, 144] on button "Filter Claims" at bounding box center [444, 143] width 63 height 24
click at [227, 88] on button "Download Paid Claims" at bounding box center [219, 94] width 99 height 22
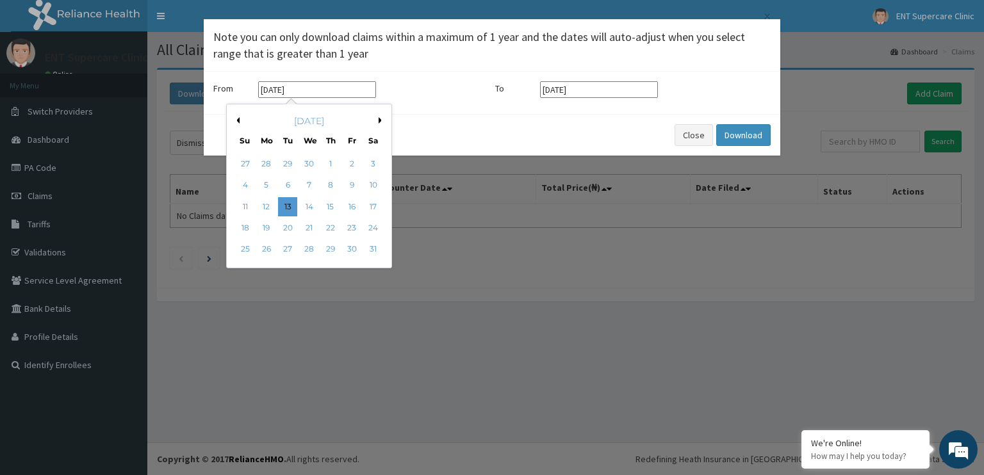
click at [337, 92] on input "[DATE]" at bounding box center [317, 89] width 118 height 17
click at [238, 122] on button "Previous Month" at bounding box center [236, 120] width 6 height 6
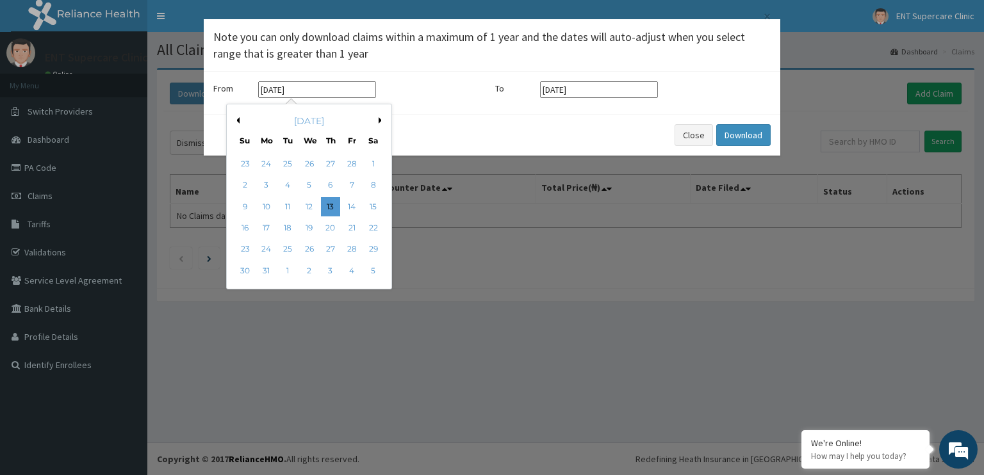
click at [239, 120] on button "Previous Month" at bounding box center [236, 120] width 6 height 6
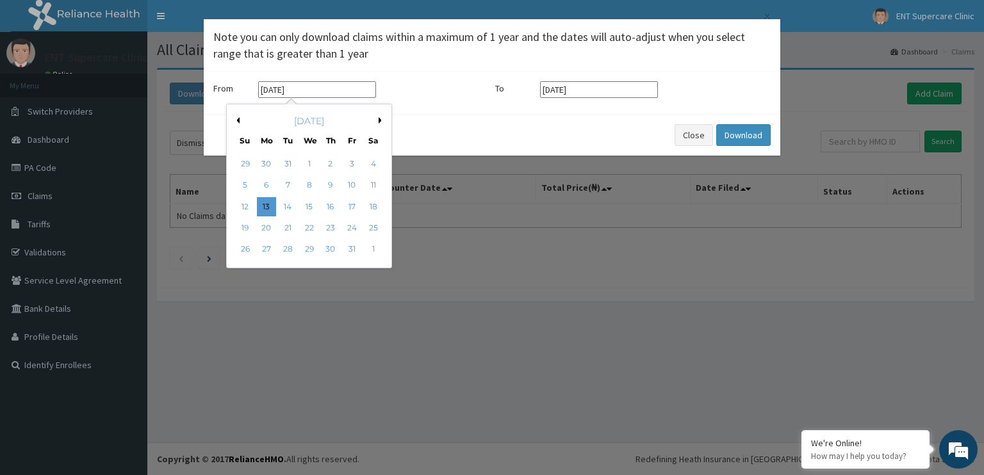
click at [239, 120] on button "Previous Month" at bounding box center [236, 120] width 6 height 6
click at [379, 122] on button "Next Month" at bounding box center [381, 120] width 6 height 6
click at [310, 158] on div "1" at bounding box center [309, 163] width 19 height 19
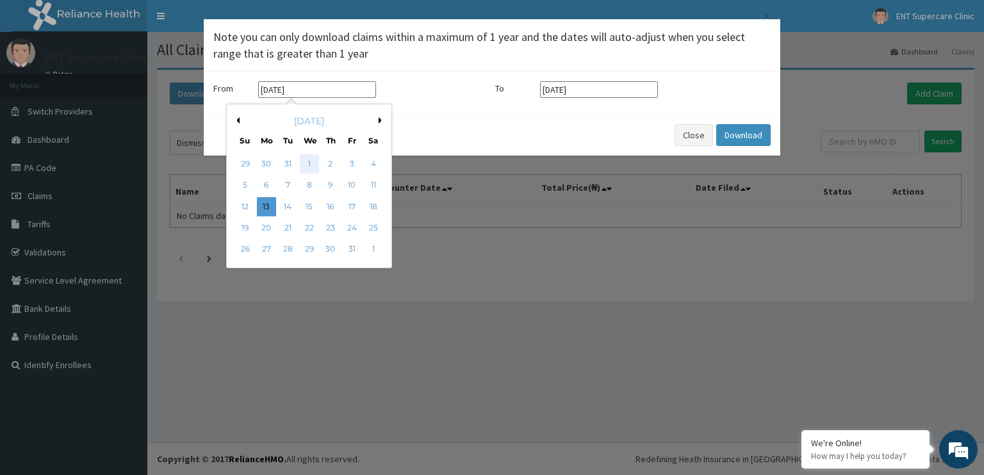
type input "01-01-2025"
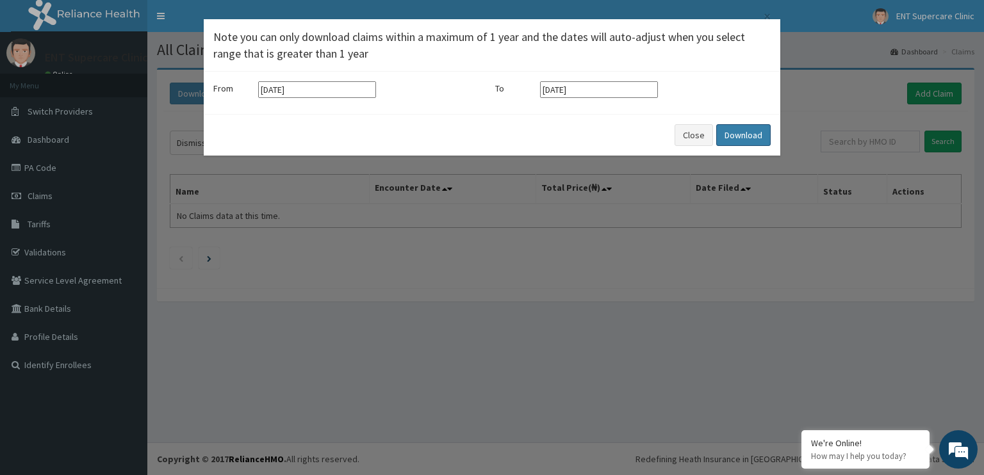
click at [735, 135] on button "Download" at bounding box center [743, 135] width 54 height 22
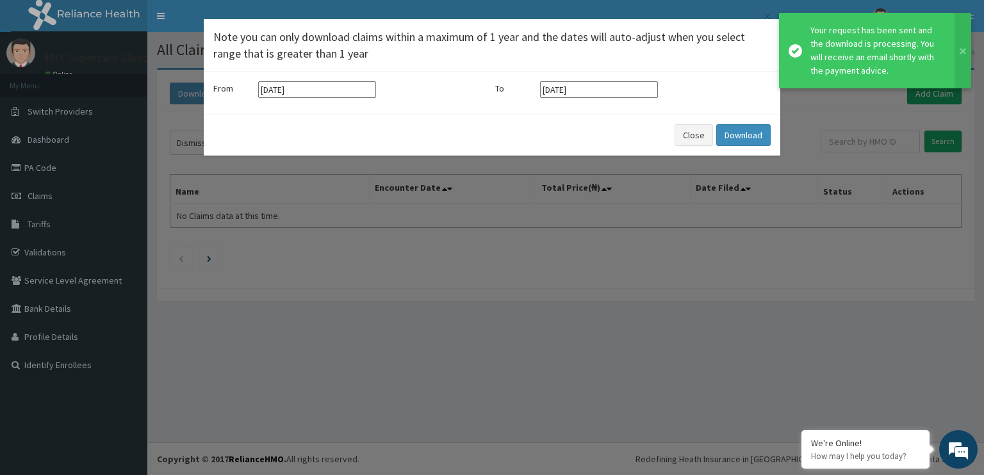
click at [786, 226] on div "× Note you can only download claims within a maximum of 1 year and the dates wi…" at bounding box center [492, 237] width 984 height 475
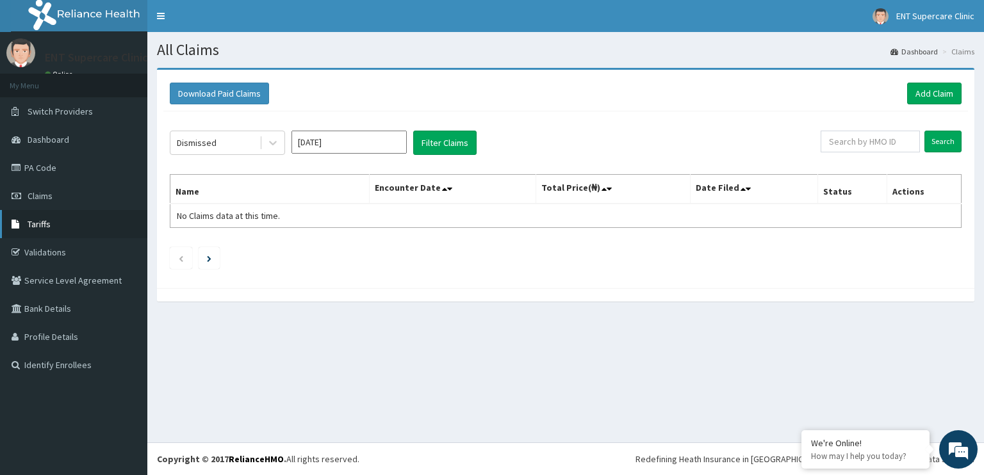
click at [41, 230] on link "Tariffs" at bounding box center [73, 224] width 147 height 28
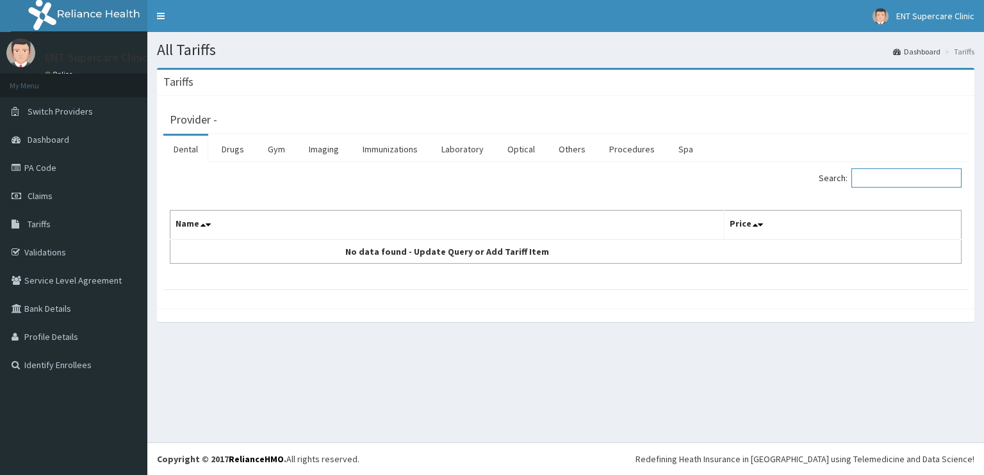
click at [890, 176] on input "Search:" at bounding box center [906, 177] width 110 height 19
type input "AUGM"
click at [241, 147] on link "Drugs" at bounding box center [232, 149] width 43 height 27
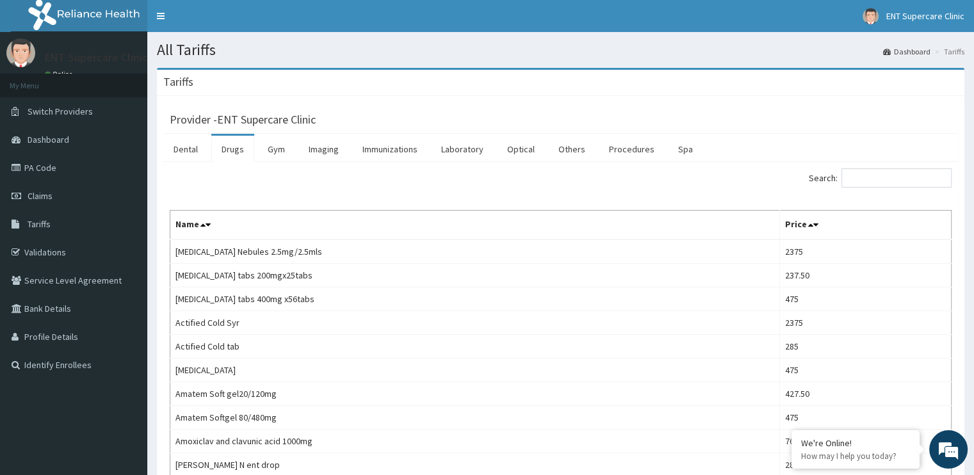
click at [871, 188] on div "Search:" at bounding box center [762, 179] width 382 height 22
click at [872, 179] on input "Search:" at bounding box center [897, 177] width 110 height 19
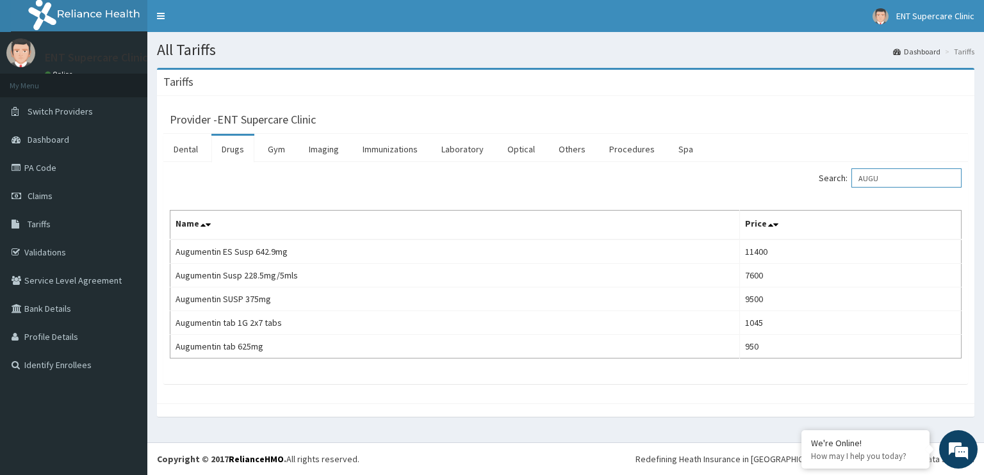
type input "AUGU"
